Goal: Information Seeking & Learning: Learn about a topic

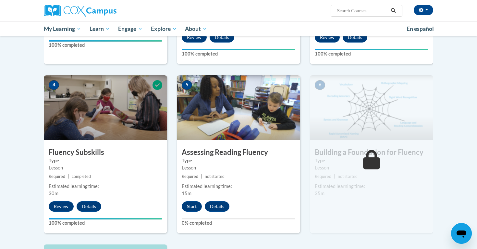
scroll to position [294, 0]
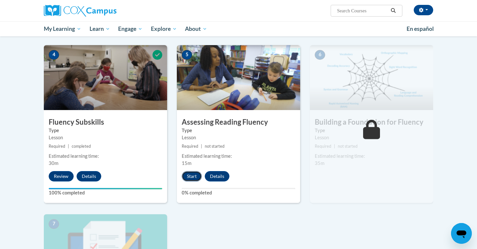
click at [189, 175] on button "Start" at bounding box center [192, 176] width 20 height 10
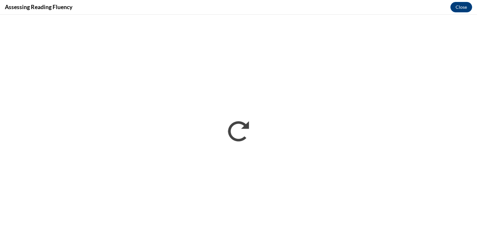
scroll to position [0, 0]
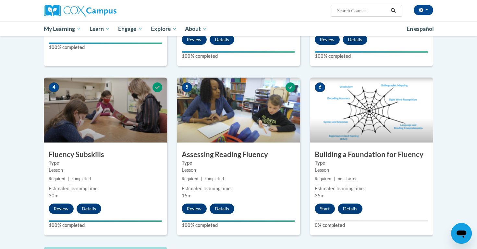
scroll to position [270, 0]
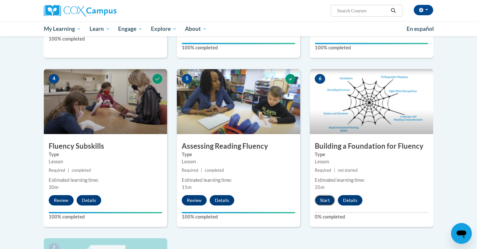
click at [321, 201] on button "Start" at bounding box center [325, 200] width 20 height 10
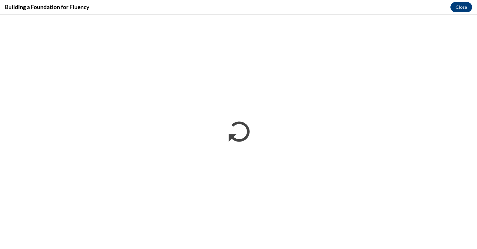
scroll to position [0, 0]
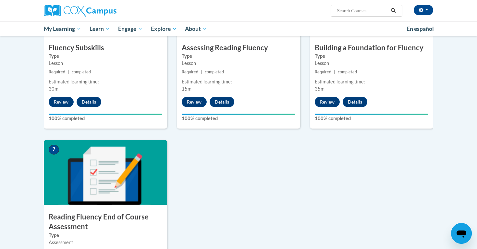
scroll to position [428, 0]
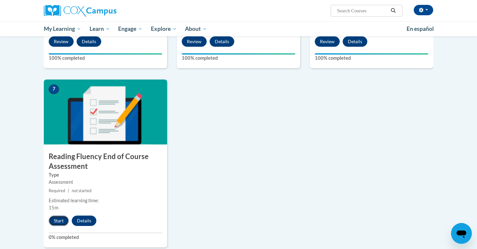
click at [58, 221] on button "Start" at bounding box center [59, 220] width 20 height 10
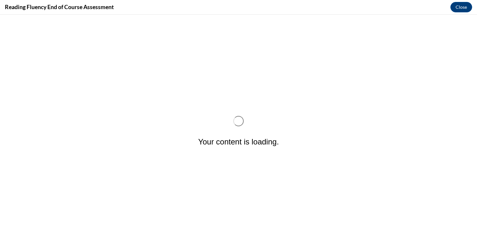
scroll to position [0, 0]
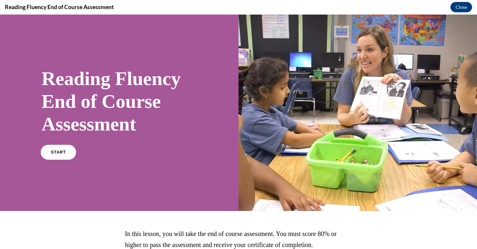
click at [66, 153] on link "START" at bounding box center [58, 152] width 35 height 15
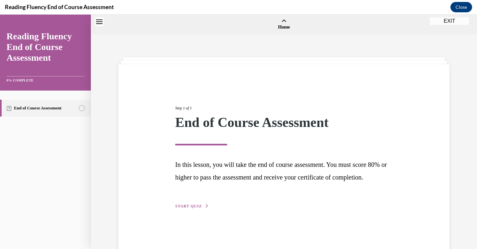
scroll to position [20, 0]
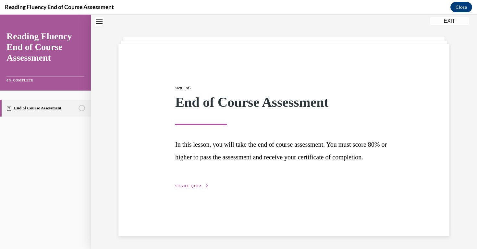
click at [193, 188] on span "START QUIZ" at bounding box center [188, 186] width 27 height 5
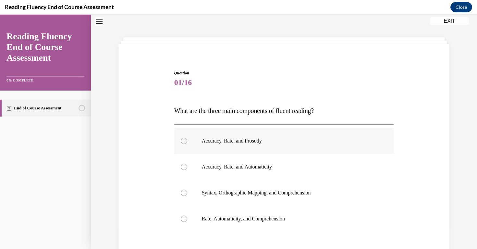
click at [185, 141] on div at bounding box center [184, 141] width 6 height 6
click at [185, 141] on input "Accuracy, Rate, and Prosody" at bounding box center [184, 141] width 6 height 6
radio input "true"
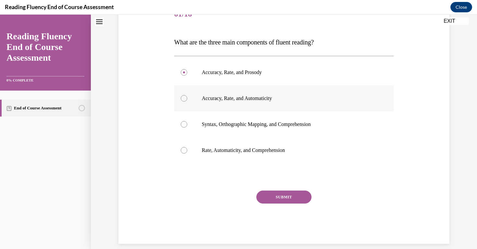
scroll to position [96, 0]
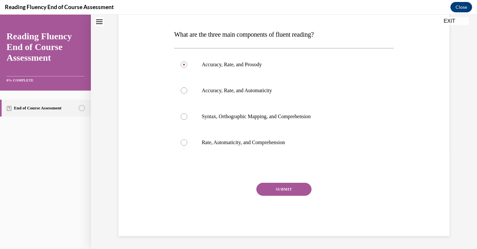
click at [292, 190] on button "SUBMIT" at bounding box center [283, 189] width 55 height 13
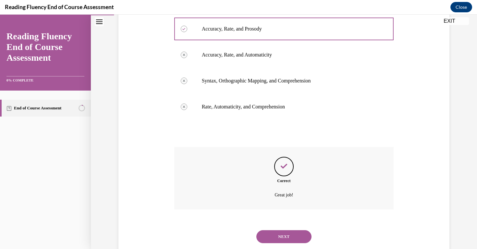
scroll to position [149, 0]
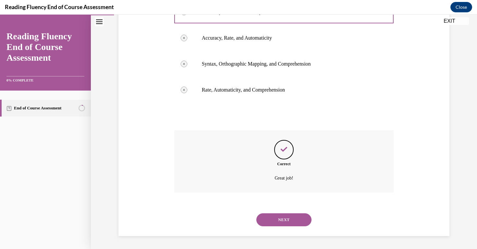
click at [279, 219] on button "NEXT" at bounding box center [283, 219] width 55 height 13
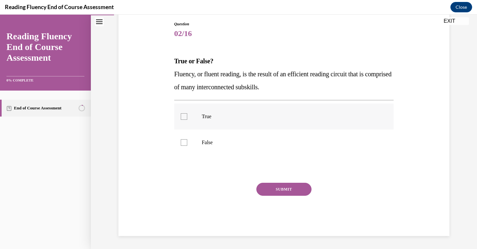
click at [184, 116] on div at bounding box center [184, 116] width 6 height 6
click at [184, 116] on input "True" at bounding box center [184, 116] width 6 height 6
checkbox input "true"
click at [284, 191] on button "SUBMIT" at bounding box center [283, 189] width 55 height 13
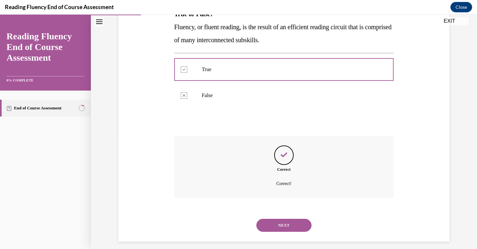
scroll to position [122, 0]
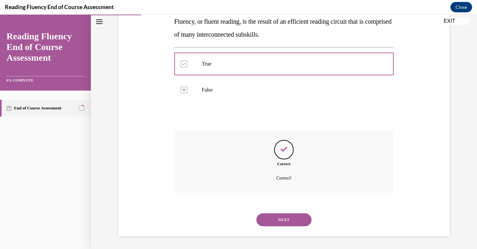
click at [283, 221] on button "NEXT" at bounding box center [283, 219] width 55 height 13
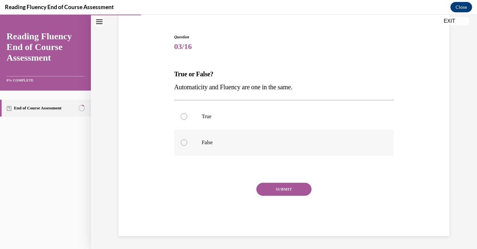
click at [183, 141] on div at bounding box center [184, 142] width 6 height 6
click at [183, 141] on input "False" at bounding box center [184, 142] width 6 height 6
radio input "true"
click at [283, 190] on button "SUBMIT" at bounding box center [283, 189] width 55 height 13
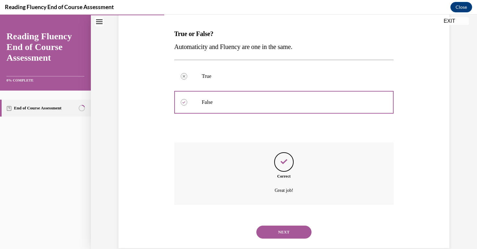
scroll to position [109, 0]
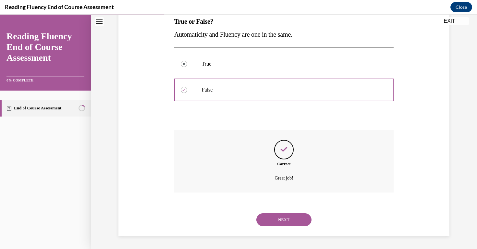
click at [285, 224] on button "NEXT" at bounding box center [283, 219] width 55 height 13
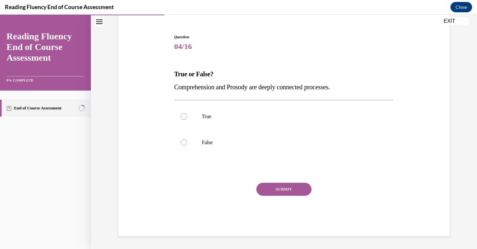
scroll to position [56, 0]
click at [185, 116] on div at bounding box center [184, 116] width 6 height 6
click at [185, 116] on input "True" at bounding box center [184, 116] width 6 height 6
radio input "true"
click at [275, 188] on button "SUBMIT" at bounding box center [283, 189] width 55 height 13
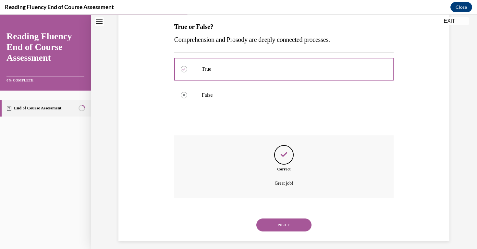
scroll to position [109, 0]
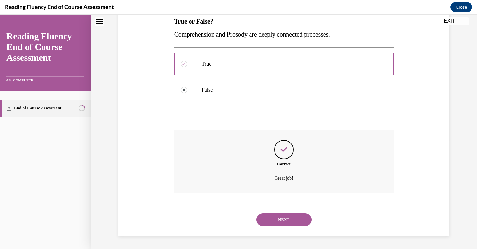
click at [285, 217] on button "NEXT" at bounding box center [283, 219] width 55 height 13
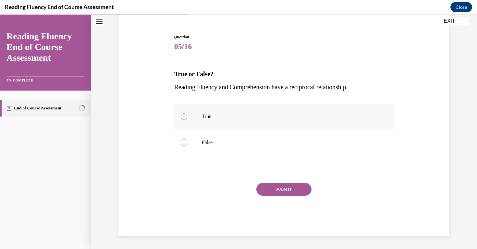
click at [183, 117] on div at bounding box center [184, 116] width 6 height 6
click at [183, 117] on input "True" at bounding box center [184, 116] width 6 height 6
radio input "true"
click at [273, 190] on button "SUBMIT" at bounding box center [283, 189] width 55 height 13
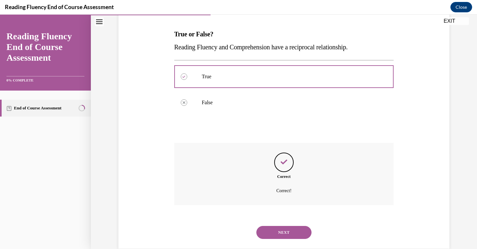
scroll to position [109, 0]
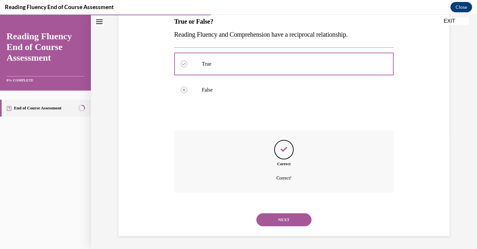
click at [284, 224] on button "NEXT" at bounding box center [283, 219] width 55 height 13
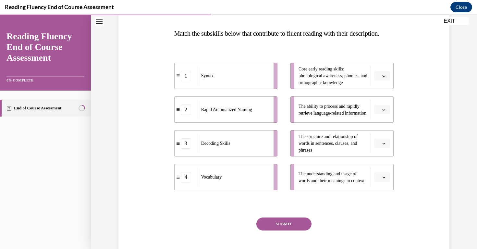
scroll to position [98, 0]
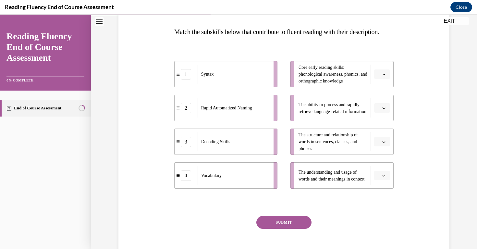
drag, startPoint x: 386, startPoint y: 88, endPoint x: 193, endPoint y: 177, distance: 212.1
click at [193, 177] on div "1 Syntax 2 Rapid Automatized Naming 3 Decoding Skills 4 Vocabulary Core early r…" at bounding box center [284, 118] width 220 height 141
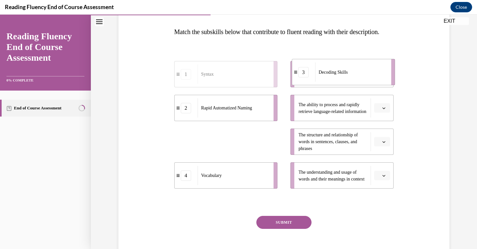
drag, startPoint x: 207, startPoint y: 153, endPoint x: 325, endPoint y: 84, distance: 136.5
click at [325, 75] on span "Decoding Skills" at bounding box center [333, 72] width 29 height 5
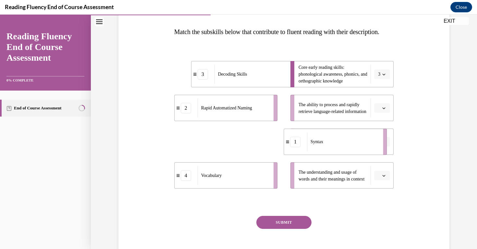
drag, startPoint x: 224, startPoint y: 156, endPoint x: 333, endPoint y: 155, distance: 109.4
click at [333, 151] on div "Syntax" at bounding box center [343, 141] width 72 height 19
drag, startPoint x: 251, startPoint y: 158, endPoint x: 358, endPoint y: 158, distance: 106.8
click at [358, 151] on div "Syntax" at bounding box center [357, 141] width 72 height 19
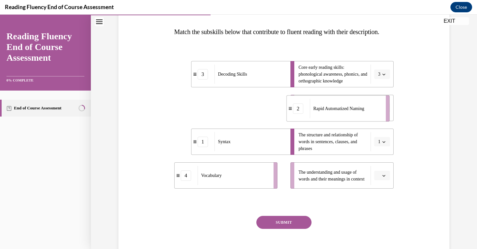
drag, startPoint x: 223, startPoint y: 118, endPoint x: 336, endPoint y: 118, distance: 112.3
click at [336, 112] on span "Rapid Automatized Naming" at bounding box center [338, 108] width 51 height 7
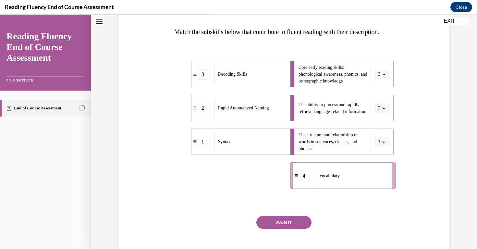
drag, startPoint x: 231, startPoint y: 196, endPoint x: 349, endPoint y: 196, distance: 118.1
click at [349, 185] on div "Vocabulary" at bounding box center [352, 175] width 72 height 19
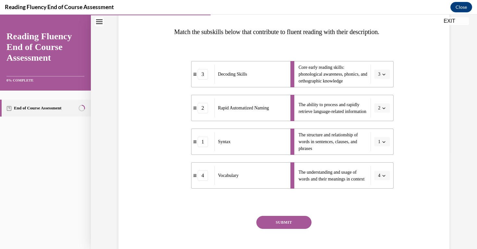
click at [293, 229] on button "SUBMIT" at bounding box center [283, 222] width 55 height 13
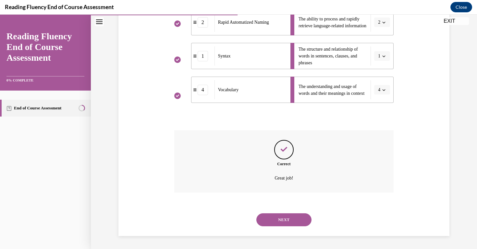
scroll to position [197, 0]
click at [289, 222] on button "NEXT" at bounding box center [283, 219] width 55 height 13
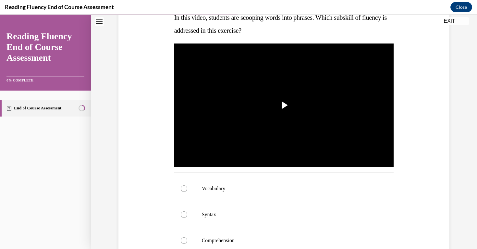
scroll to position [107, 0]
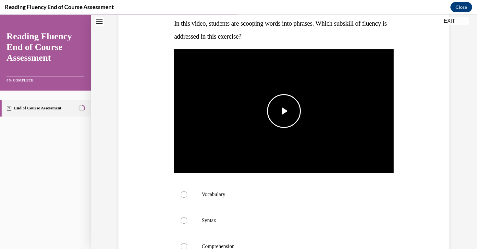
click at [284, 111] on span "Video player" at bounding box center [284, 111] width 0 height 0
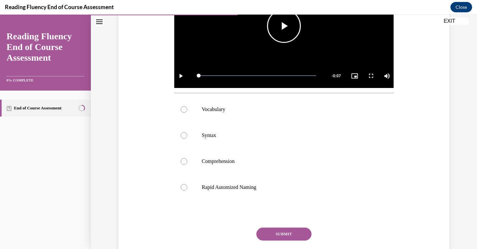
scroll to position [212, 0]
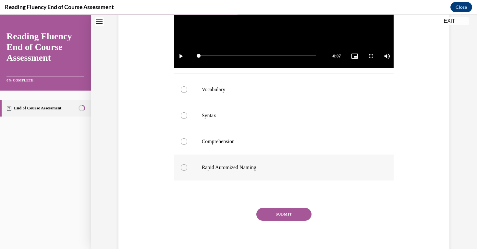
click at [183, 166] on div at bounding box center [184, 167] width 6 height 6
click at [183, 166] on input "Rapid Automized Naming" at bounding box center [184, 167] width 6 height 6
radio input "true"
click at [296, 211] on button "SUBMIT" at bounding box center [283, 214] width 55 height 13
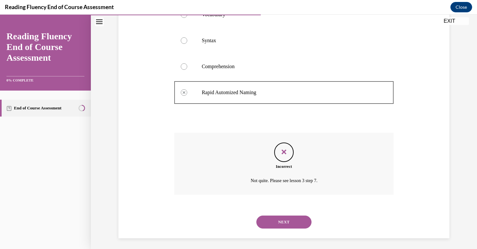
scroll to position [289, 0]
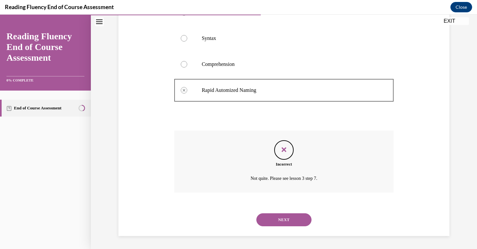
click at [292, 221] on button "NEXT" at bounding box center [283, 219] width 55 height 13
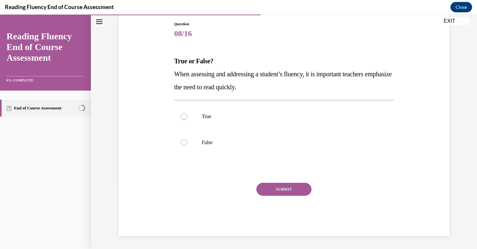
scroll to position [69, 0]
click at [182, 142] on div at bounding box center [184, 142] width 6 height 6
click at [182, 142] on input "False" at bounding box center [184, 142] width 6 height 6
radio input "true"
click at [286, 187] on button "SUBMIT" at bounding box center [283, 189] width 55 height 13
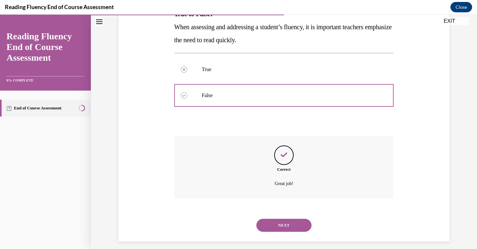
scroll to position [122, 0]
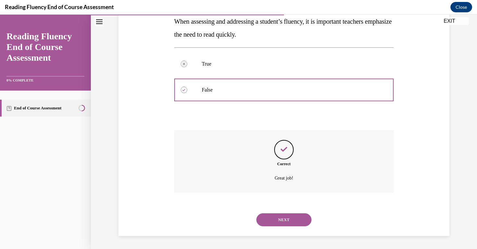
click at [282, 221] on button "NEXT" at bounding box center [283, 219] width 55 height 13
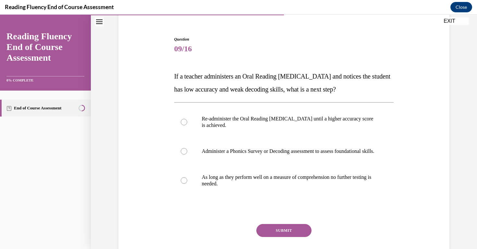
scroll to position [63, 0]
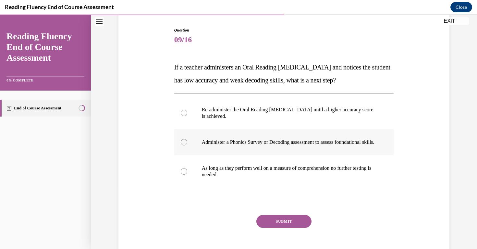
click at [185, 144] on div at bounding box center [184, 142] width 6 height 6
click at [185, 144] on input "Administer a Phonics Survey or Decoding assessment to assess foundational skill…" at bounding box center [184, 142] width 6 height 6
radio input "true"
click at [277, 222] on button "SUBMIT" at bounding box center [283, 221] width 55 height 13
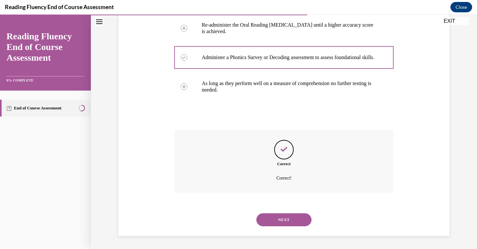
scroll to position [154, 0]
click at [289, 221] on button "NEXT" at bounding box center [283, 219] width 55 height 13
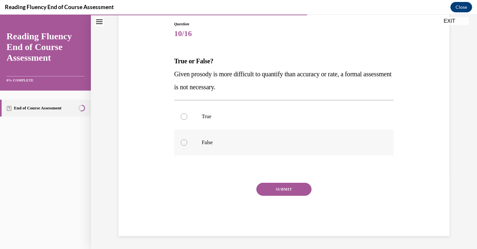
click at [179, 143] on label "False" at bounding box center [284, 142] width 220 height 26
click at [181, 143] on input "False" at bounding box center [184, 142] width 6 height 6
radio input "true"
click at [276, 190] on button "SUBMIT" at bounding box center [283, 189] width 55 height 13
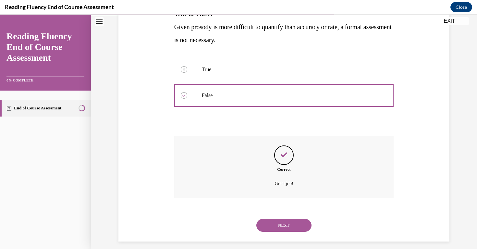
scroll to position [122, 0]
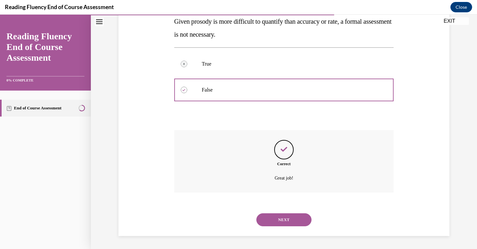
click at [285, 219] on button "NEXT" at bounding box center [283, 219] width 55 height 13
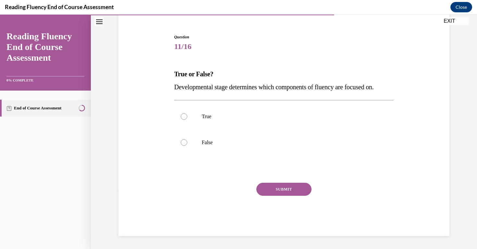
scroll to position [56, 0]
click at [184, 116] on div at bounding box center [184, 116] width 6 height 6
click at [184, 116] on input "True" at bounding box center [184, 116] width 6 height 6
radio input "true"
click at [291, 188] on button "SUBMIT" at bounding box center [283, 189] width 55 height 13
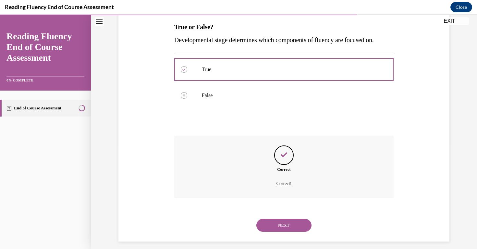
scroll to position [109, 0]
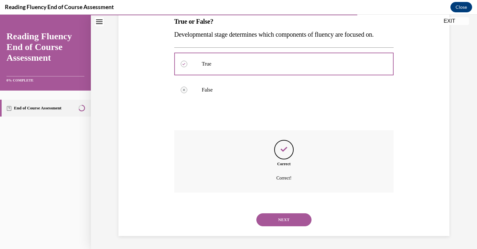
click at [286, 220] on button "NEXT" at bounding box center [283, 219] width 55 height 13
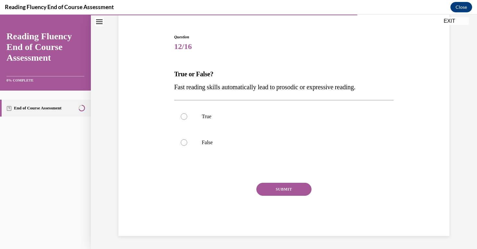
scroll to position [56, 0]
click at [184, 142] on div at bounding box center [184, 142] width 6 height 6
click at [184, 142] on input "False" at bounding box center [184, 142] width 6 height 6
radio input "true"
click at [276, 185] on button "SUBMIT" at bounding box center [283, 189] width 55 height 13
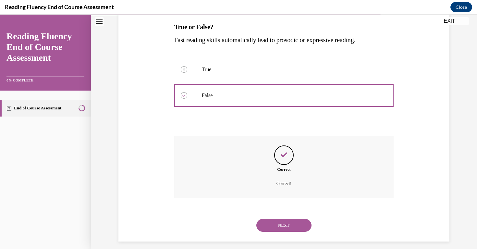
scroll to position [109, 0]
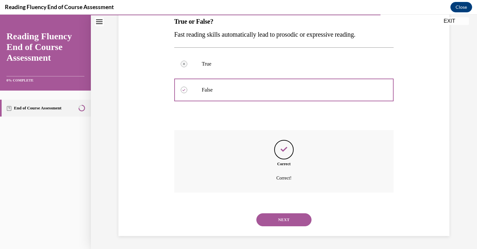
click at [285, 217] on button "NEXT" at bounding box center [283, 219] width 55 height 13
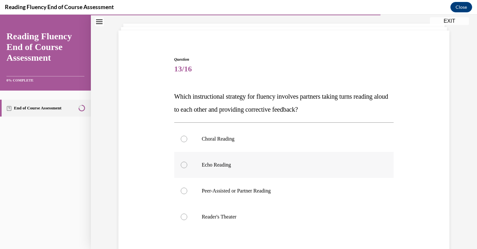
scroll to position [35, 0]
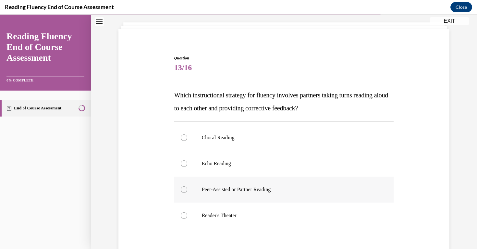
click at [187, 190] on label "Peer-Assisted or Partner Reading" at bounding box center [284, 190] width 220 height 26
click at [187, 190] on input "Peer-Assisted or Partner Reading" at bounding box center [184, 189] width 6 height 6
radio input "true"
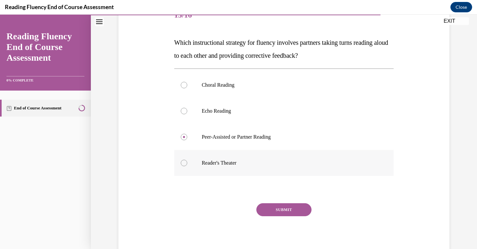
click at [283, 208] on button "SUBMIT" at bounding box center [283, 209] width 55 height 13
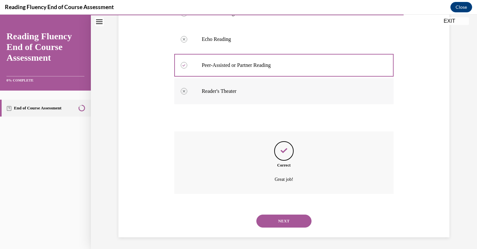
scroll to position [161, 0]
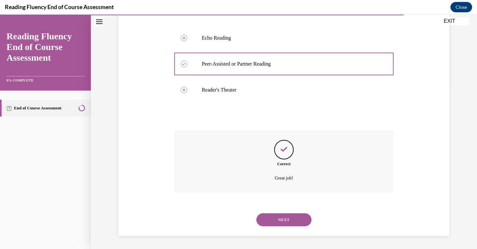
click at [288, 215] on button "NEXT" at bounding box center [283, 219] width 55 height 13
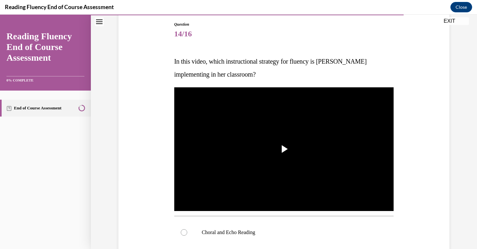
scroll to position [69, 0]
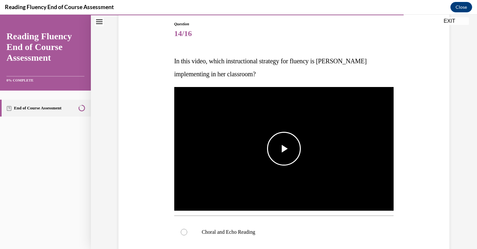
click at [284, 149] on span "Video player" at bounding box center [284, 149] width 0 height 0
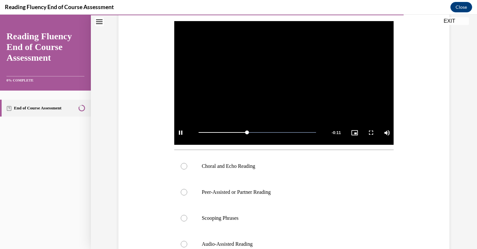
scroll to position [141, 0]
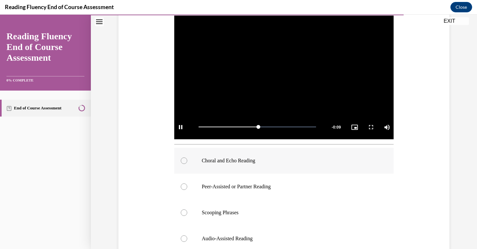
click at [185, 158] on div at bounding box center [184, 160] width 6 height 6
click at [185, 158] on input "Choral and Echo Reading" at bounding box center [184, 160] width 6 height 6
radio input "true"
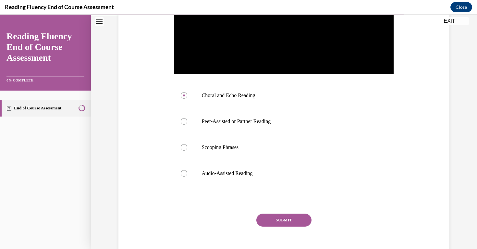
click at [276, 222] on button "SUBMIT" at bounding box center [283, 220] width 55 height 13
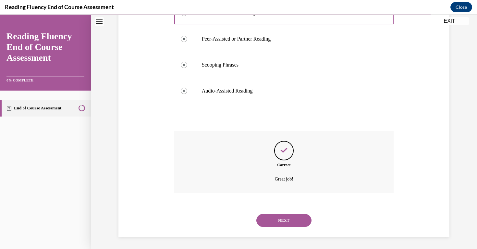
scroll to position [289, 0]
click at [285, 219] on button "NEXT" at bounding box center [283, 219] width 55 height 13
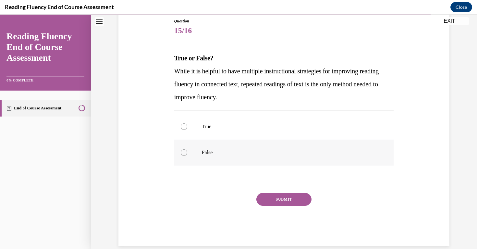
click at [184, 152] on div at bounding box center [184, 152] width 6 height 6
click at [184, 152] on input "False" at bounding box center [184, 152] width 6 height 6
radio input "true"
click at [294, 202] on button "SUBMIT" at bounding box center [283, 199] width 55 height 13
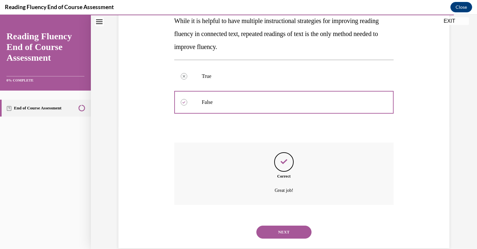
scroll to position [135, 0]
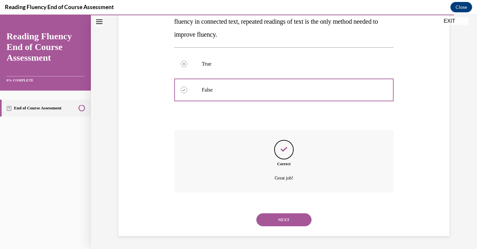
click at [290, 220] on button "NEXT" at bounding box center [283, 219] width 55 height 13
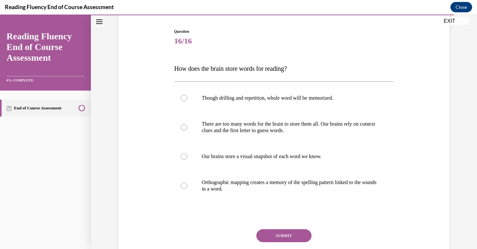
scroll to position [62, 0]
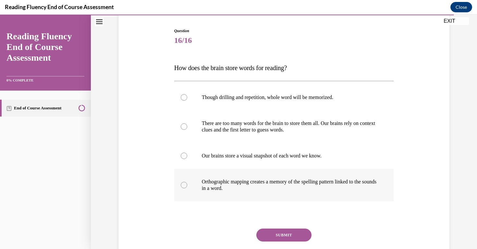
click at [181, 185] on div at bounding box center [184, 185] width 6 height 6
click at [181, 185] on input "Orthographic mapping creates a memory of the spelling pattern linked to the sou…" at bounding box center [184, 185] width 6 height 6
radio input "true"
click at [272, 230] on button "SUBMIT" at bounding box center [283, 234] width 55 height 13
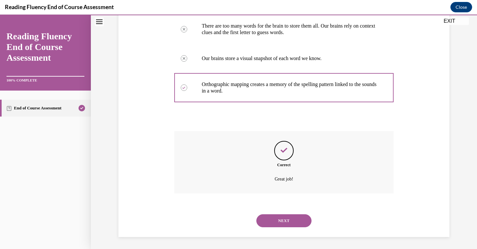
scroll to position [161, 0]
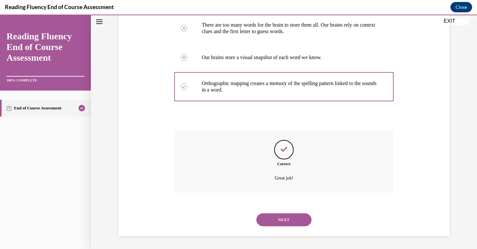
click at [289, 220] on button "NEXT" at bounding box center [283, 219] width 55 height 13
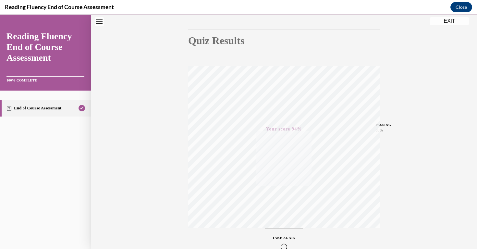
scroll to position [98, 0]
click at [456, 22] on button "EXIT" at bounding box center [449, 21] width 39 height 8
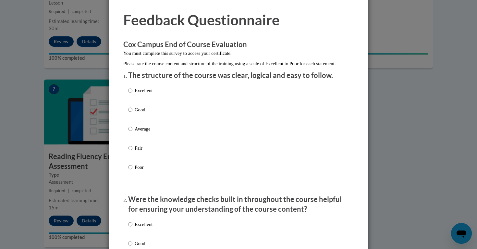
scroll to position [20, 0]
click at [131, 113] on input "Good" at bounding box center [130, 109] width 4 height 7
radio input "true"
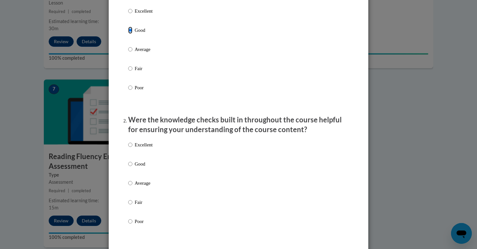
scroll to position [101, 0]
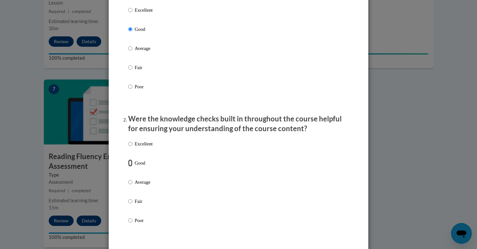
click at [129, 166] on input "Good" at bounding box center [130, 162] width 4 height 7
radio input "true"
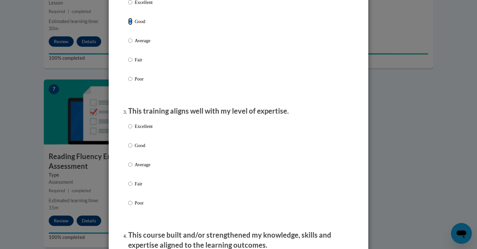
scroll to position [250, 0]
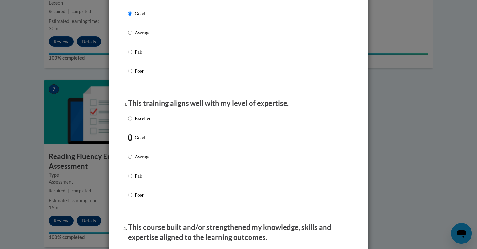
click at [130, 141] on input "Good" at bounding box center [130, 137] width 4 height 7
radio input "true"
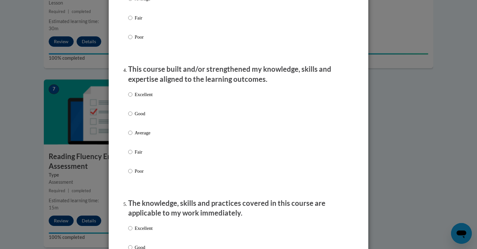
scroll to position [416, 0]
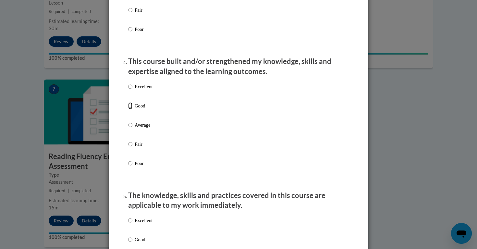
click at [128, 109] on input "Good" at bounding box center [130, 105] width 4 height 7
radio input "true"
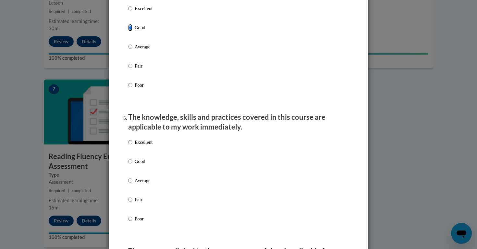
scroll to position [511, 0]
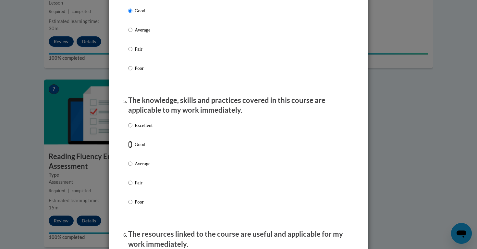
click at [130, 148] on input "Good" at bounding box center [130, 144] width 4 height 7
radio input "true"
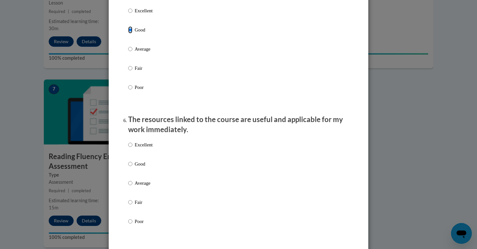
scroll to position [633, 0]
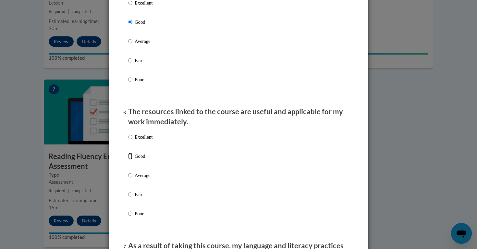
click at [130, 160] on input "Good" at bounding box center [130, 156] width 4 height 7
radio input "true"
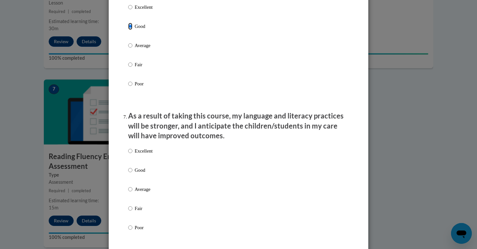
scroll to position [800, 0]
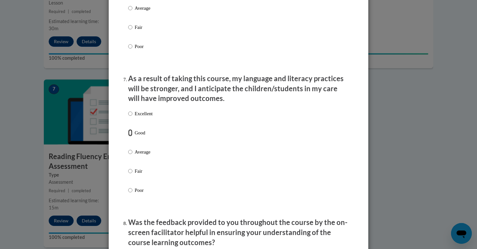
click at [129, 136] on input "Good" at bounding box center [130, 132] width 4 height 7
radio input "true"
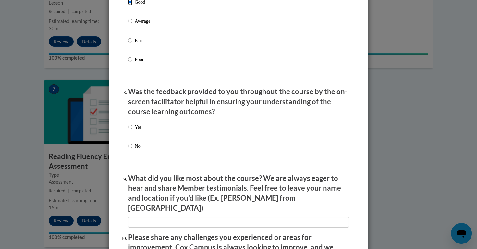
scroll to position [951, 0]
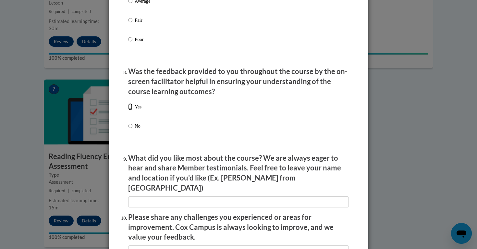
click at [131, 110] on input "Yes" at bounding box center [130, 106] width 4 height 7
radio input "true"
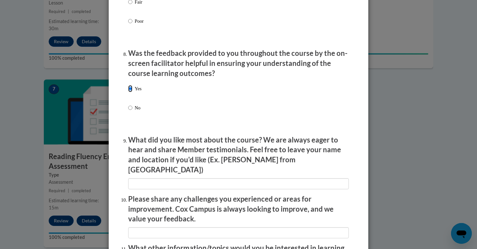
scroll to position [1002, 0]
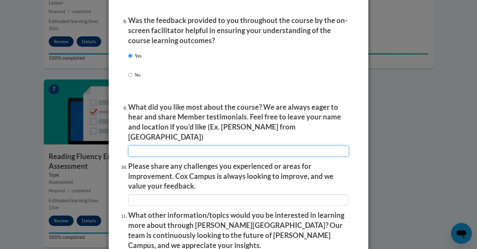
click at [153, 145] on input "textbox" at bounding box center [238, 150] width 221 height 11
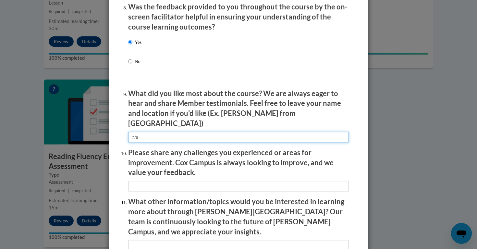
type input "n/a"
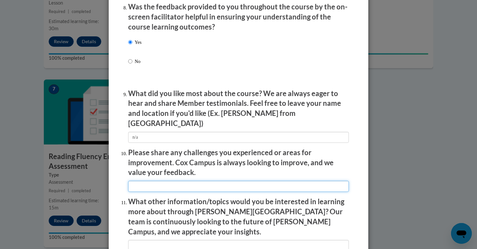
click at [143, 186] on input "textbox" at bounding box center [238, 186] width 221 height 11
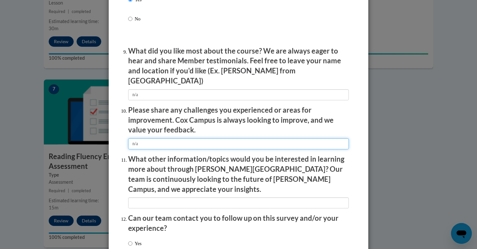
scroll to position [1069, 0]
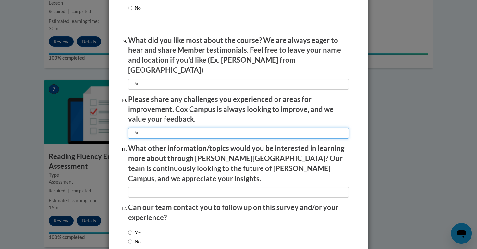
type input "n/a"
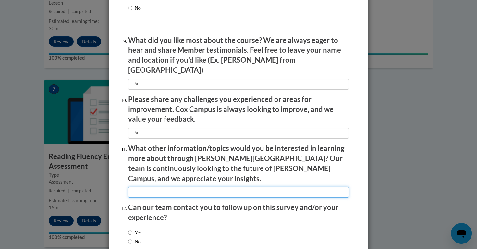
click at [137, 187] on input "textbox" at bounding box center [238, 192] width 221 height 11
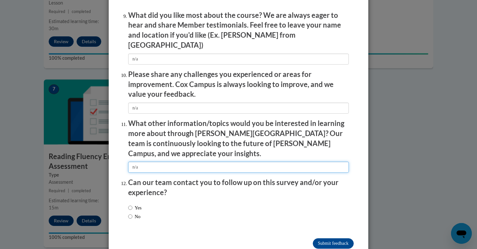
scroll to position [1101, 0]
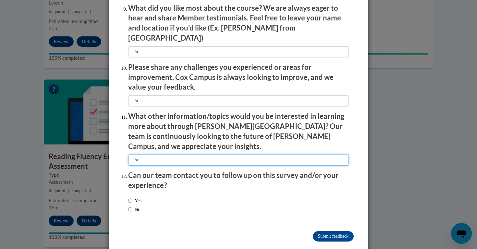
type input "n/a"
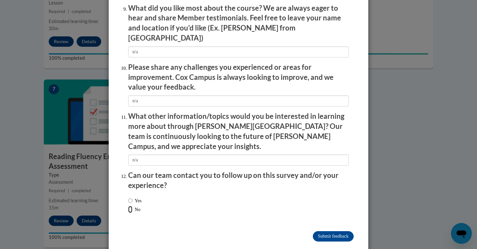
click at [128, 206] on input "No" at bounding box center [130, 209] width 4 height 7
radio input "true"
click at [335, 231] on input "Submit feedback" at bounding box center [333, 236] width 41 height 10
